Goal: Book appointment/travel/reservation

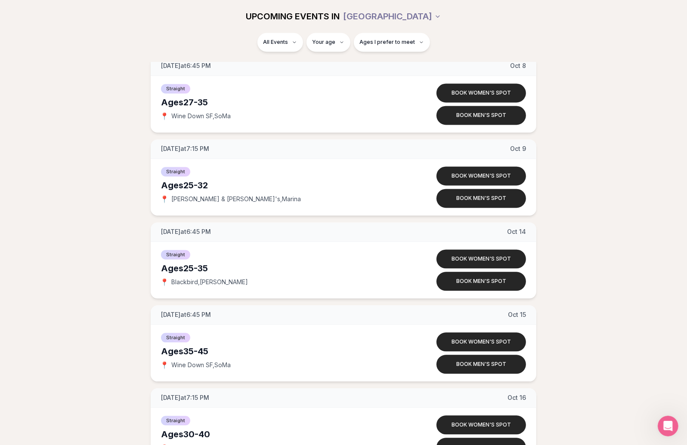
scroll to position [1427, 0]
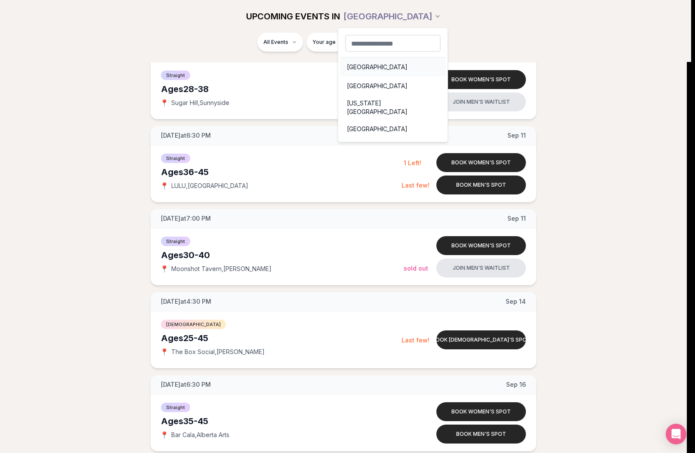
click at [391, 65] on div "Seattle" at bounding box center [393, 67] width 106 height 19
